Goal: Find specific fact: Find specific fact

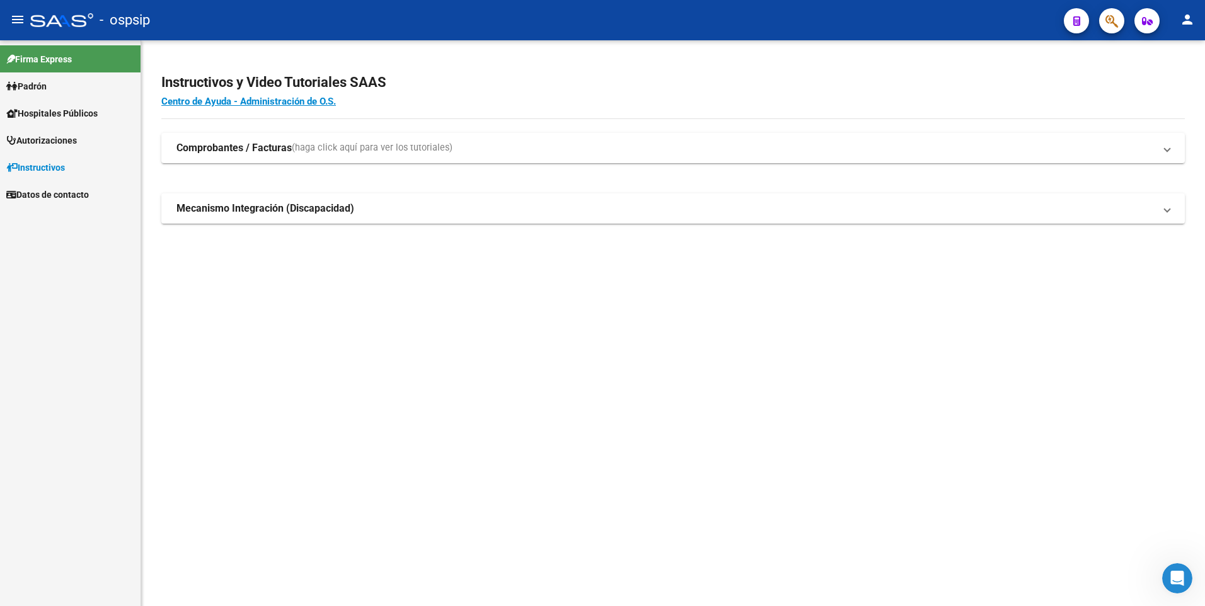
click at [1119, 16] on button "button" at bounding box center [1111, 20] width 25 height 25
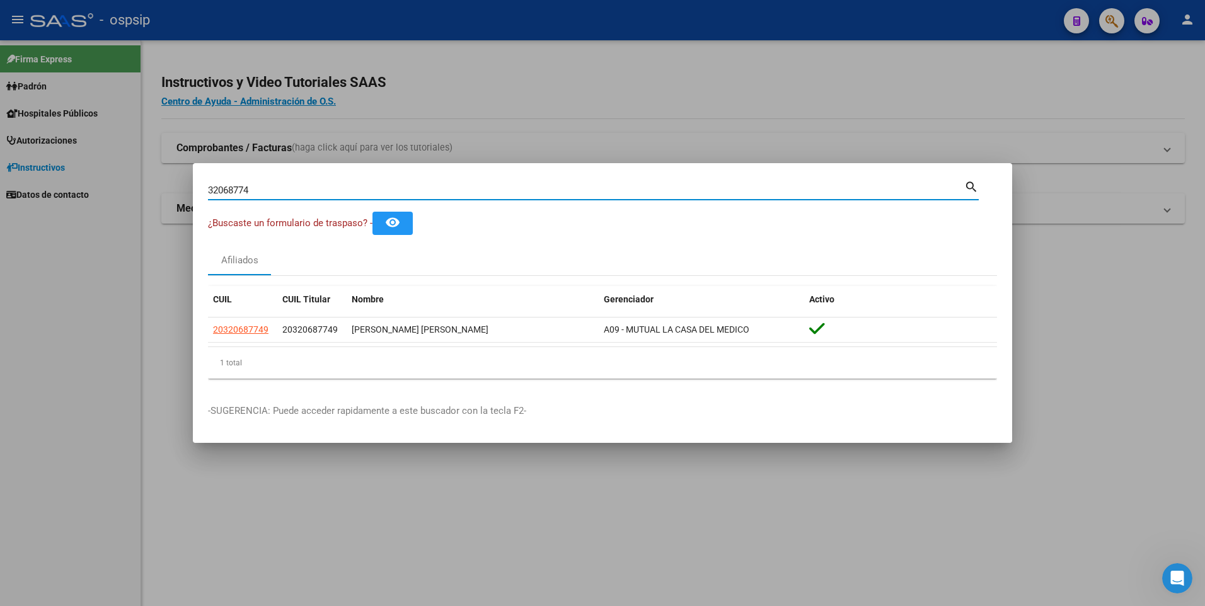
click at [437, 195] on input "32068774" at bounding box center [586, 190] width 756 height 11
type input "3"
paste input "41676764"
type input "41676764"
click at [401, 194] on input "41676764" at bounding box center [586, 190] width 756 height 11
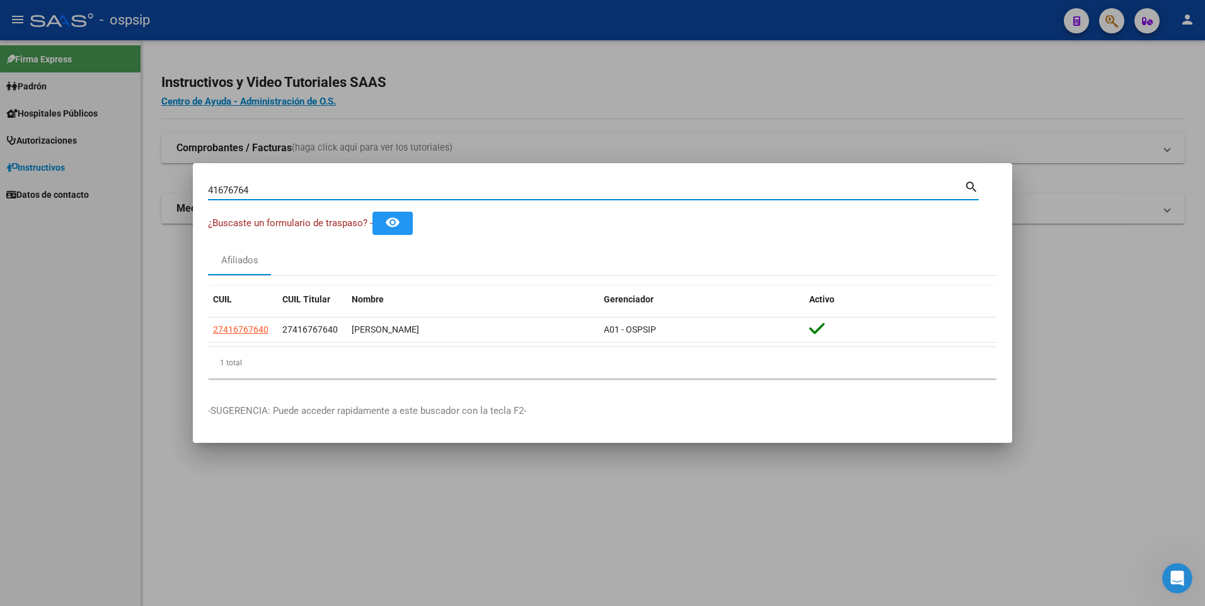
click at [401, 194] on input "41676764" at bounding box center [586, 190] width 756 height 11
paste input "13952819"
type input "13952819"
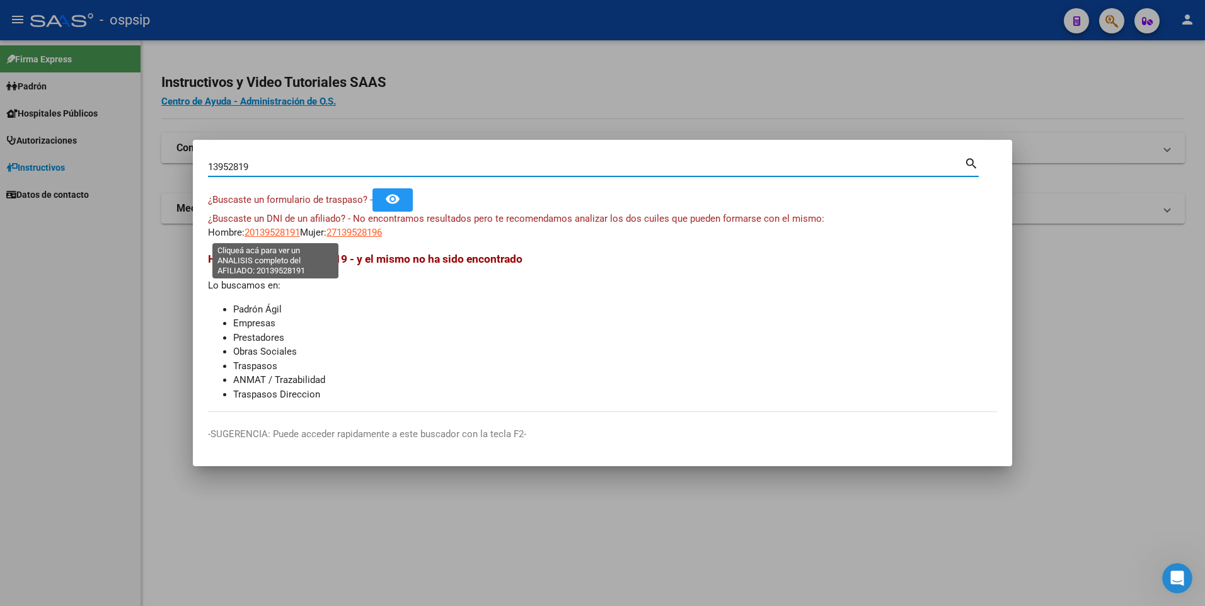
click at [287, 235] on span "20139528191" at bounding box center [272, 232] width 55 height 11
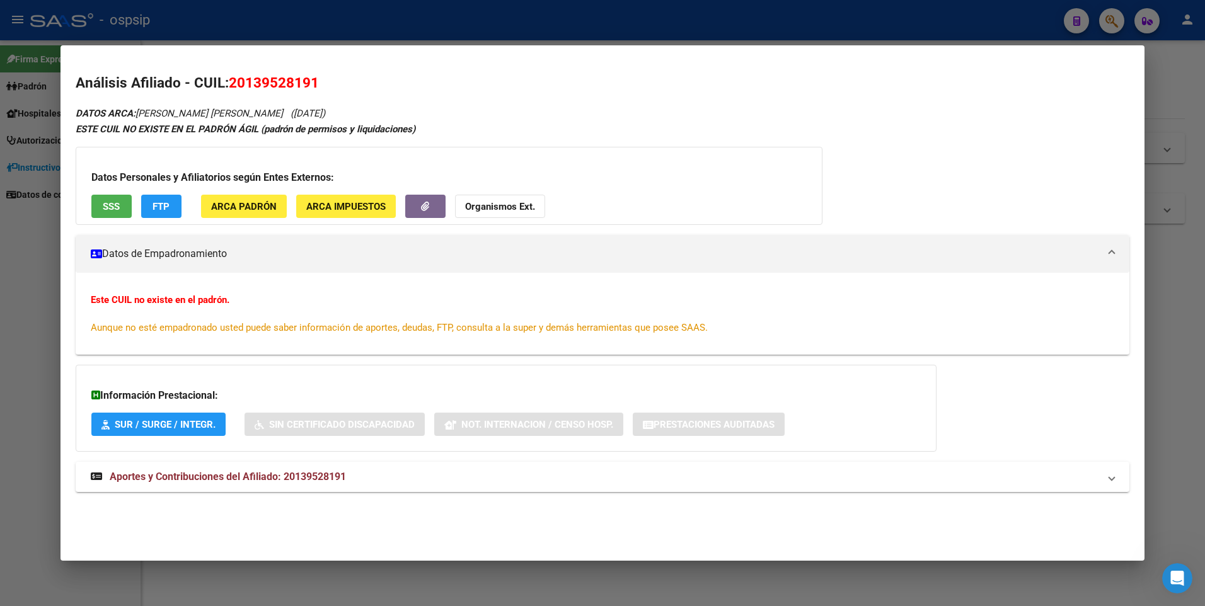
click at [407, 30] on div at bounding box center [602, 303] width 1205 height 606
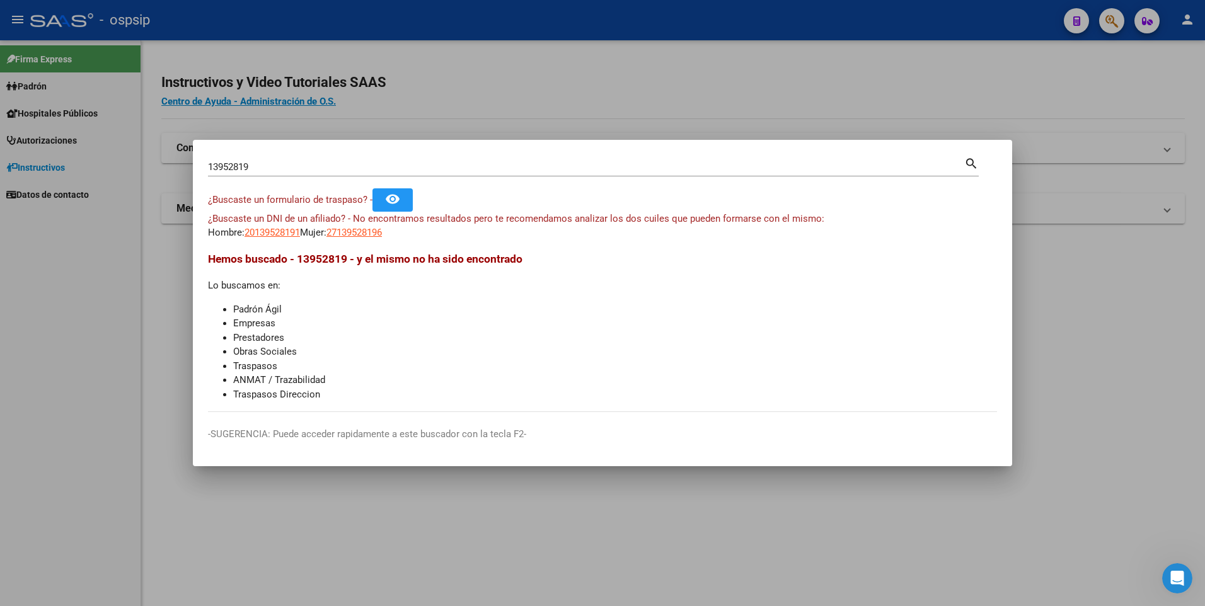
click at [395, 168] on input "13952819" at bounding box center [586, 166] width 756 height 11
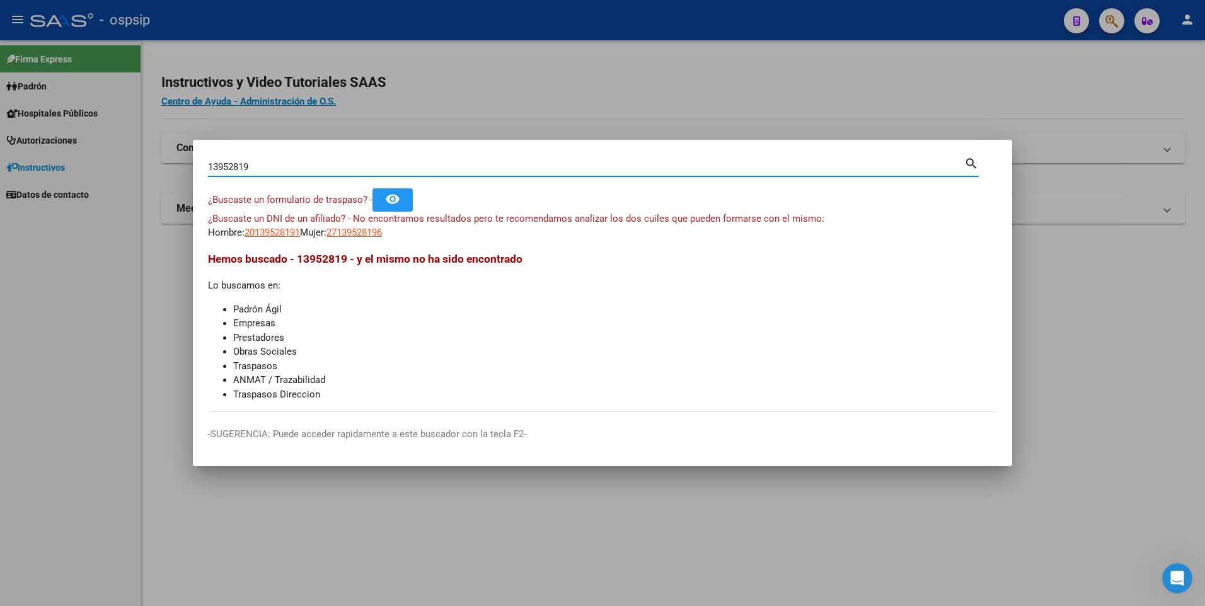
click at [395, 168] on input "13952819" at bounding box center [586, 166] width 756 height 11
paste input "70586013"
type input "70586013"
click at [282, 231] on span "20705860131" at bounding box center [272, 232] width 55 height 11
type textarea "20705860131"
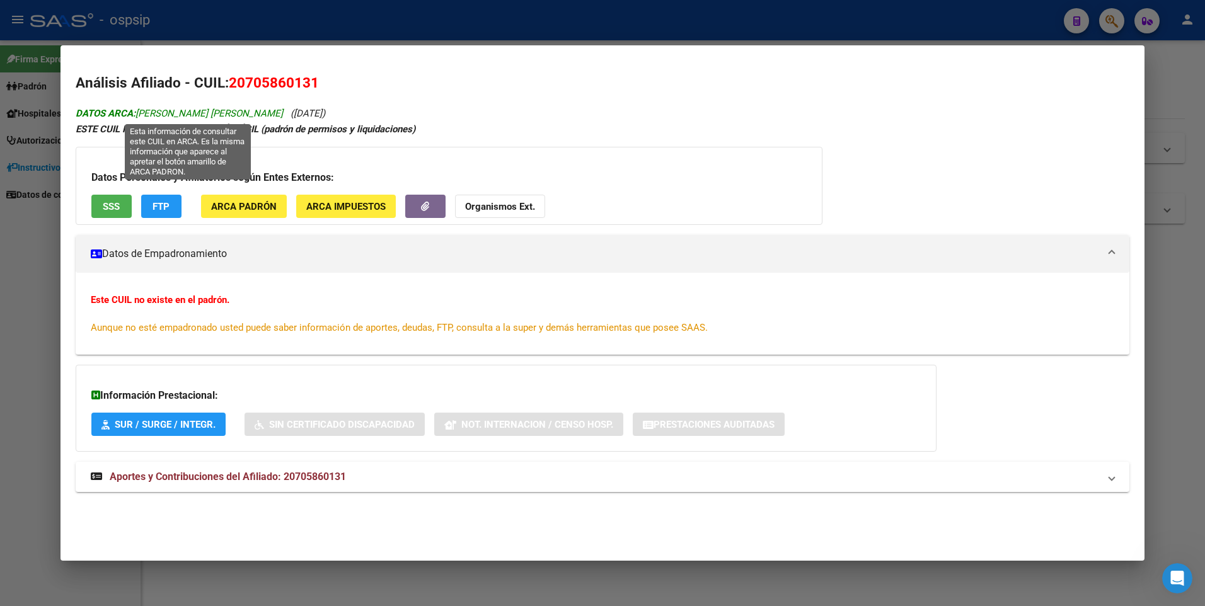
drag, startPoint x: 299, startPoint y: 112, endPoint x: 139, endPoint y: 110, distance: 160.1
click at [139, 110] on span "DATOS ARCA: [PERSON_NAME] [PERSON_NAME]" at bounding box center [179, 113] width 207 height 11
copy span "[PERSON_NAME] [PERSON_NAME]"
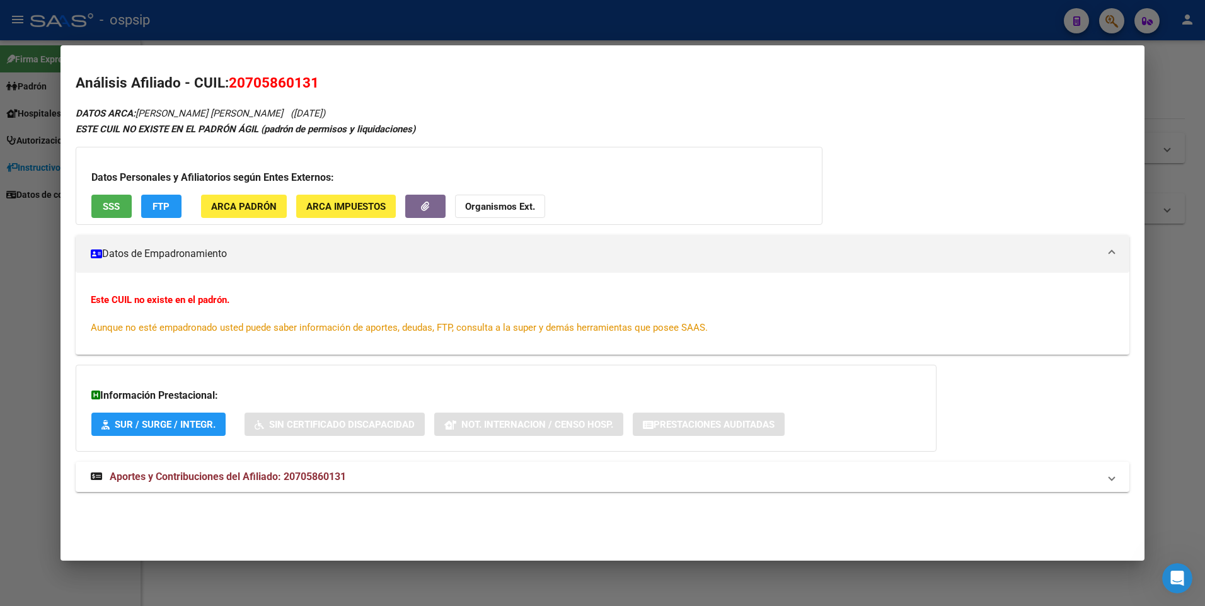
click at [357, 29] on div at bounding box center [602, 303] width 1205 height 606
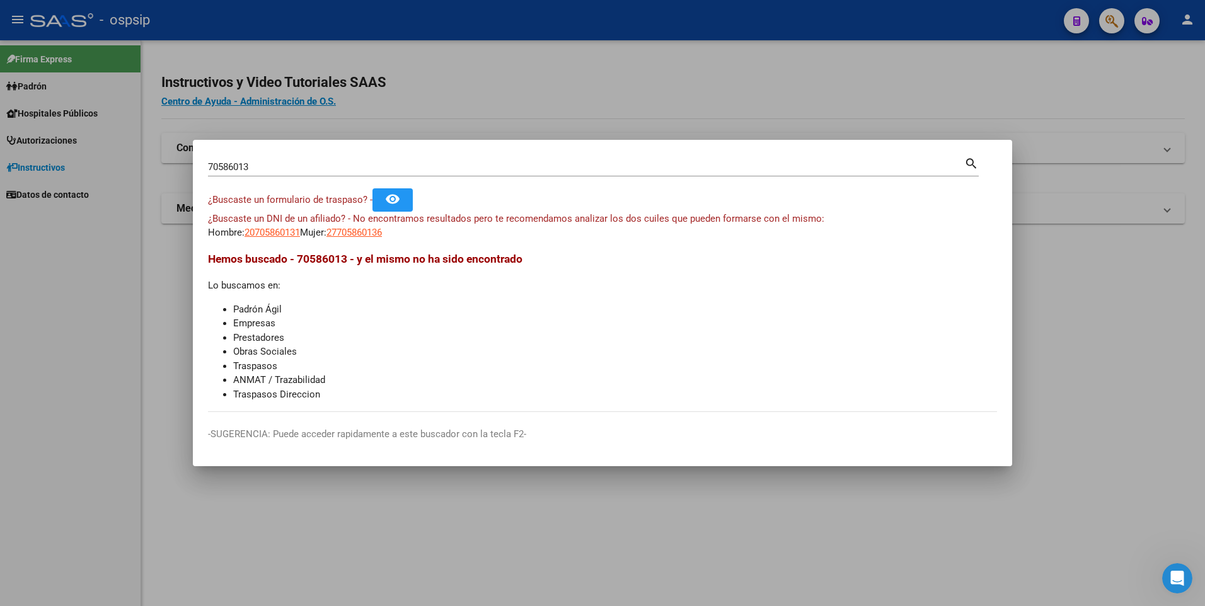
drag, startPoint x: 287, startPoint y: 175, endPoint x: 190, endPoint y: 170, distance: 97.2
click at [190, 170] on div "70586013 Buscar (apellido, dni, cuil, nro traspaso, cuit, obra social) search ¿…" at bounding box center [602, 303] width 1205 height 606
copy div
click at [344, 166] on input "70586013" at bounding box center [586, 166] width 756 height 11
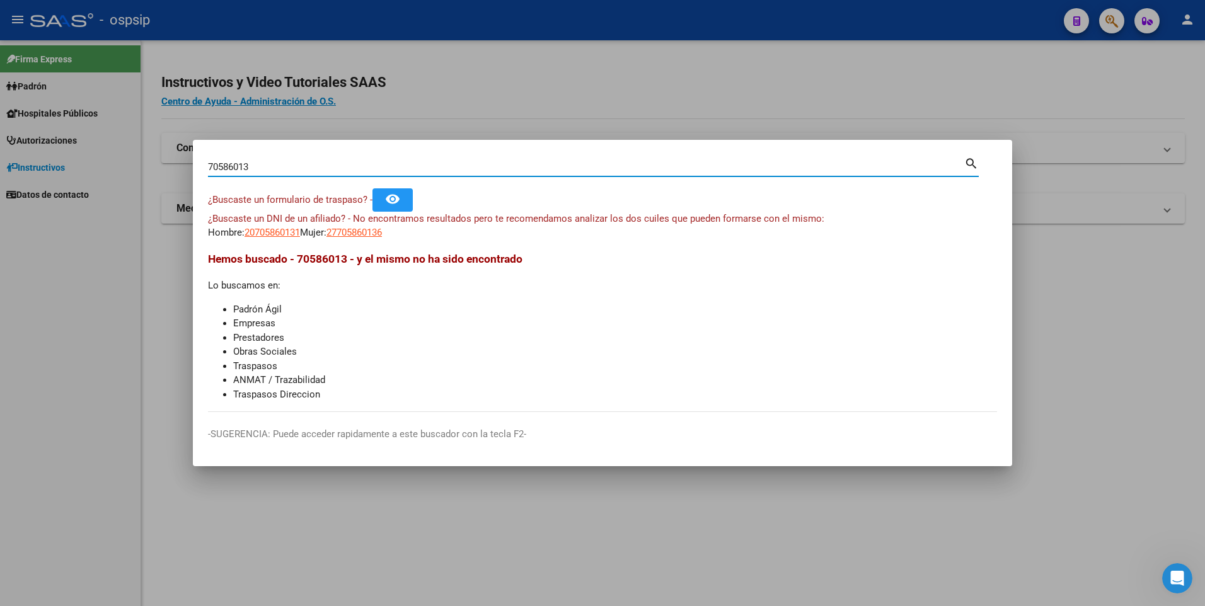
drag, startPoint x: 234, startPoint y: 167, endPoint x: 222, endPoint y: 164, distance: 13.0
click at [222, 164] on input "70586013" at bounding box center [586, 166] width 756 height 11
click at [250, 163] on input "70586013" at bounding box center [586, 166] width 756 height 11
click at [245, 168] on input "70586013" at bounding box center [586, 166] width 756 height 11
click at [252, 168] on input "70586013" at bounding box center [586, 166] width 756 height 11
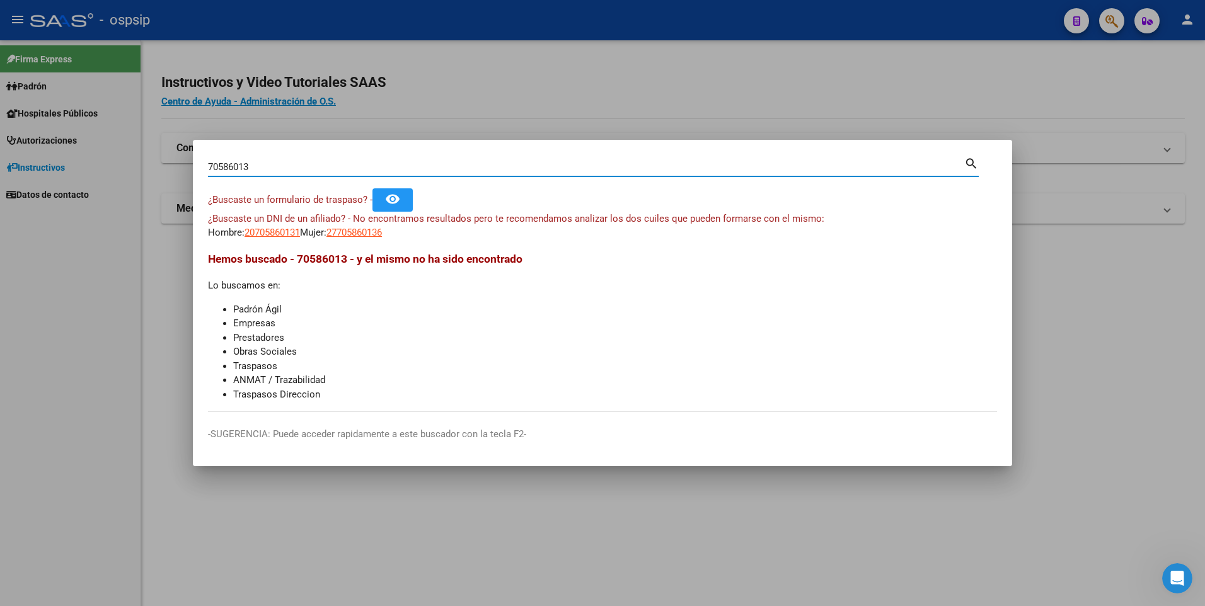
drag, startPoint x: 250, startPoint y: 167, endPoint x: 210, endPoint y: 167, distance: 39.7
click at [210, 167] on input "70586013" at bounding box center [586, 166] width 756 height 11
click at [328, 168] on input "70586013" at bounding box center [586, 166] width 756 height 11
paste input "56286096"
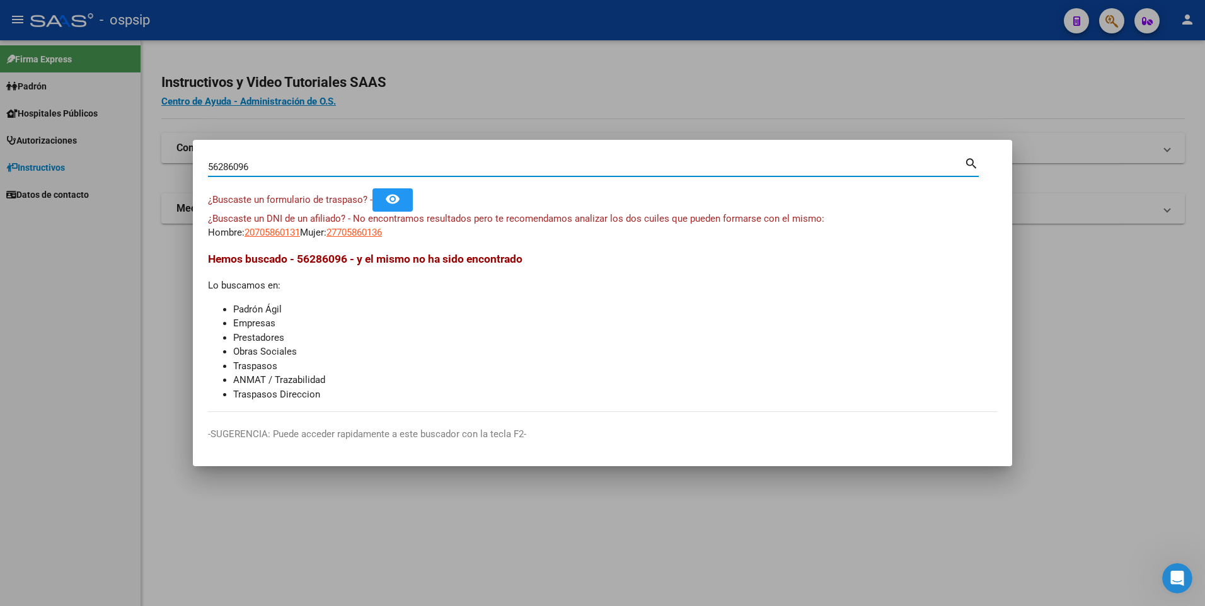
type input "56286096"
click at [360, 233] on span "27562860962" at bounding box center [354, 232] width 55 height 11
type textarea "27562860962"
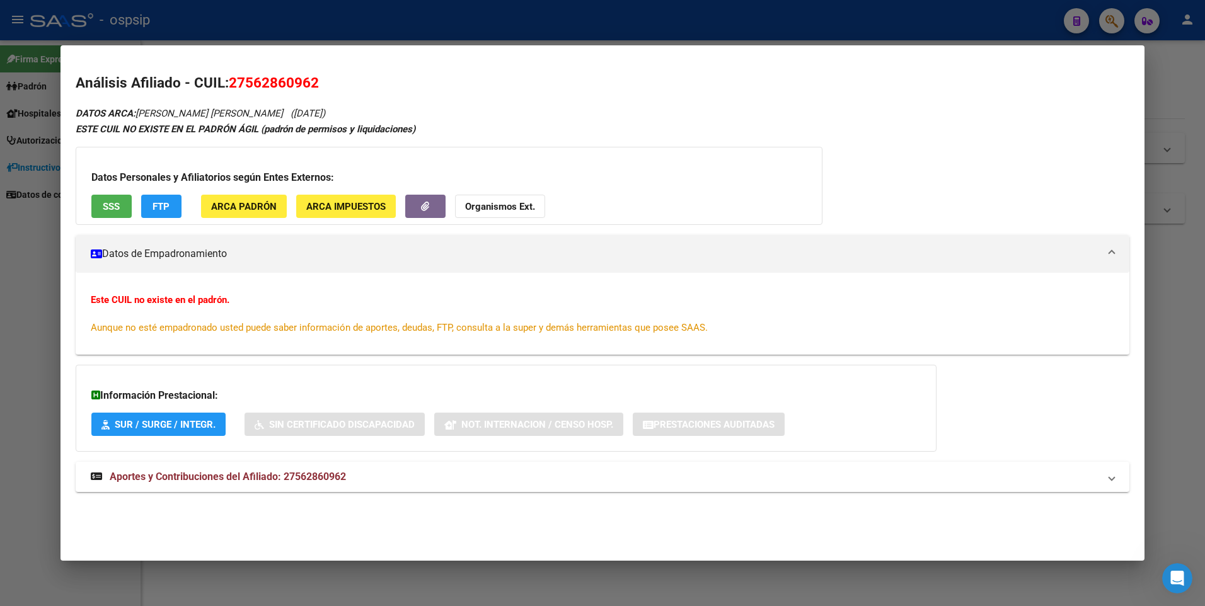
click at [320, 20] on div at bounding box center [602, 303] width 1205 height 606
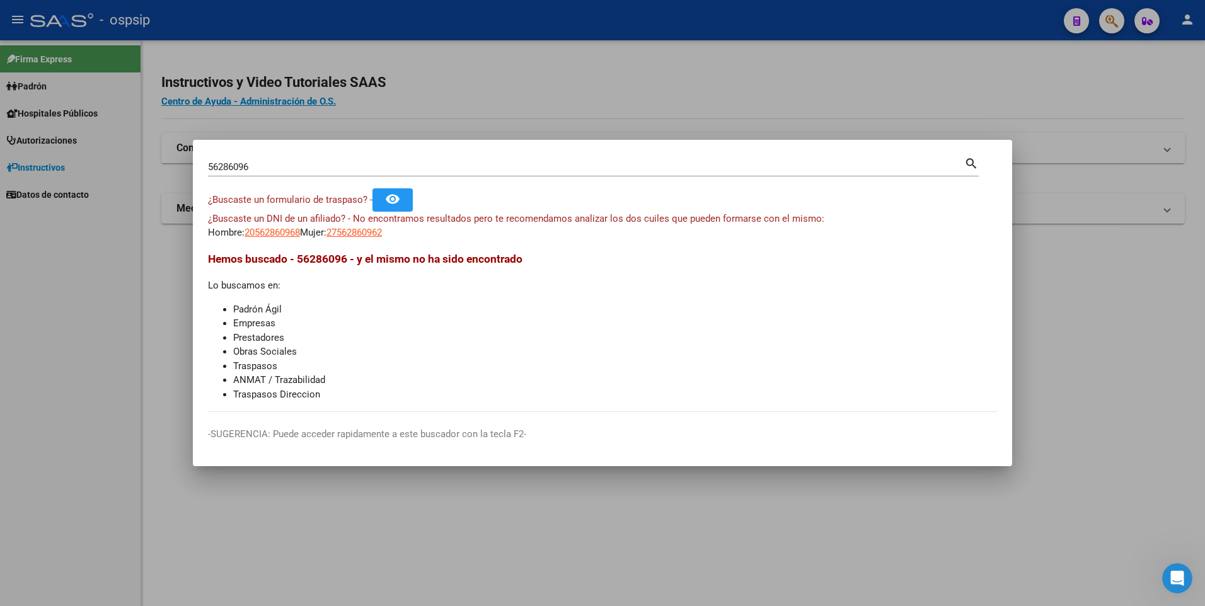
click at [248, 171] on input "56286096" at bounding box center [586, 166] width 756 height 11
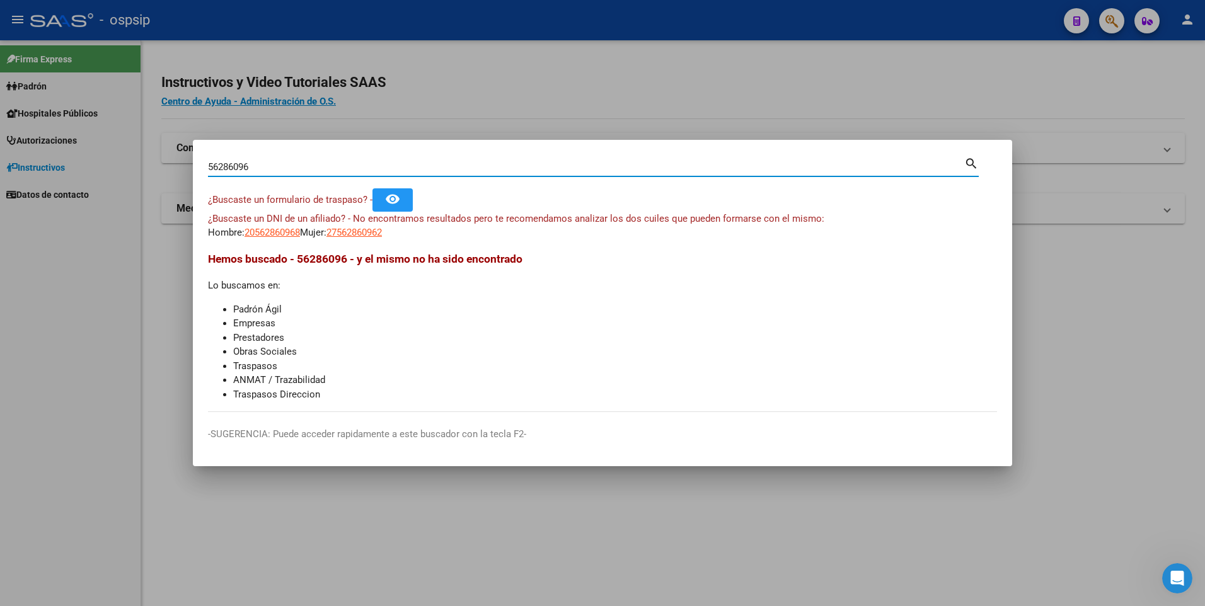
drag, startPoint x: 248, startPoint y: 168, endPoint x: 240, endPoint y: 168, distance: 7.6
click at [240, 168] on input "56286096" at bounding box center [586, 166] width 756 height 11
click at [250, 166] on input "56286096" at bounding box center [586, 166] width 756 height 11
drag, startPoint x: 250, startPoint y: 166, endPoint x: 223, endPoint y: 168, distance: 27.2
click at [223, 168] on input "56286096" at bounding box center [586, 166] width 756 height 11
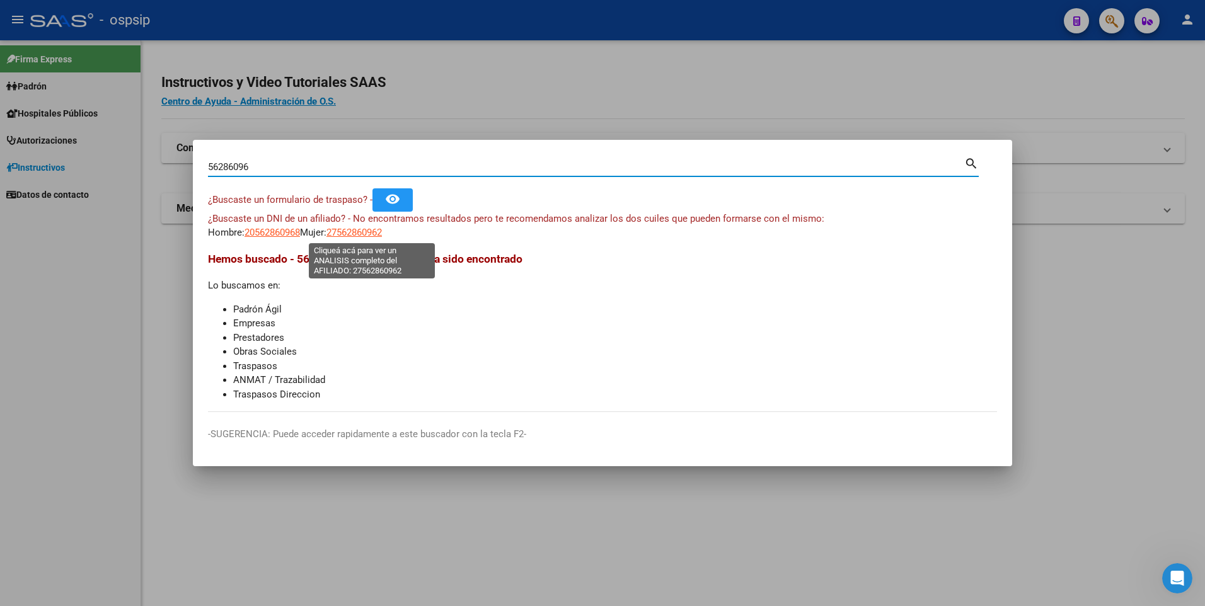
click at [379, 229] on span "27562860962" at bounding box center [354, 232] width 55 height 11
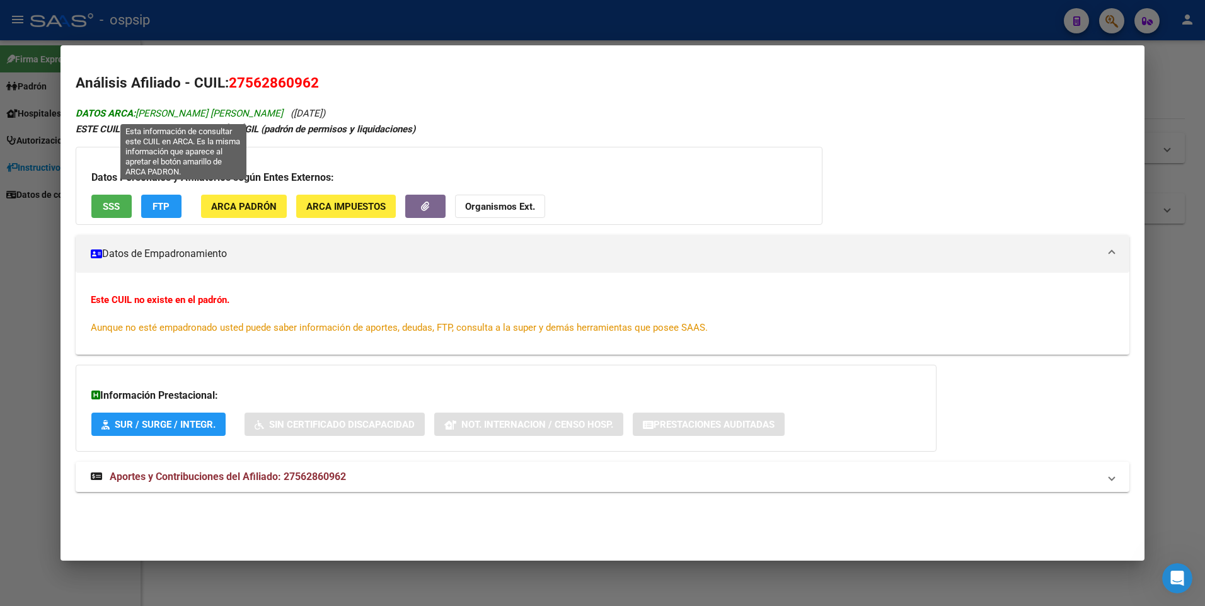
drag, startPoint x: 291, startPoint y: 109, endPoint x: 139, endPoint y: 114, distance: 152.6
click at [139, 114] on span "DATOS ARCA: [PERSON_NAME] [PERSON_NAME]" at bounding box center [179, 113] width 207 height 11
copy span "[PERSON_NAME] [PERSON_NAME]"
